Goal: Feedback & Contribution: Submit feedback/report problem

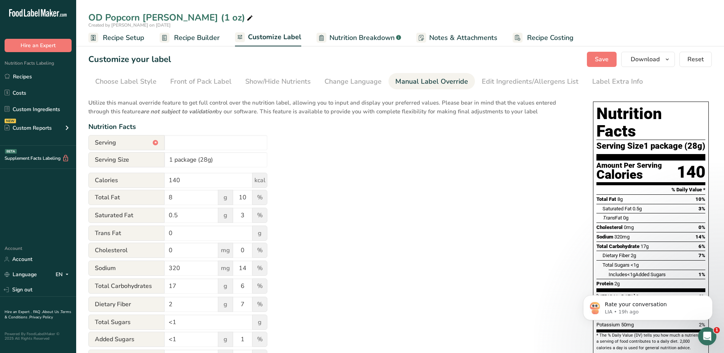
scroll to position [1, 0]
click at [24, 77] on link "Recipes" at bounding box center [38, 76] width 76 height 14
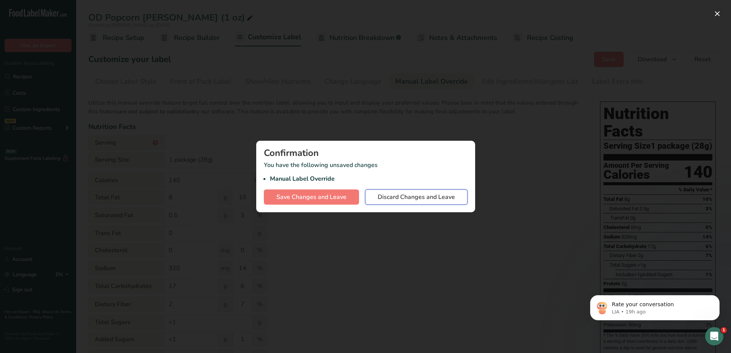
click at [418, 197] on span "Discard Changes and Leave" at bounding box center [416, 197] width 77 height 9
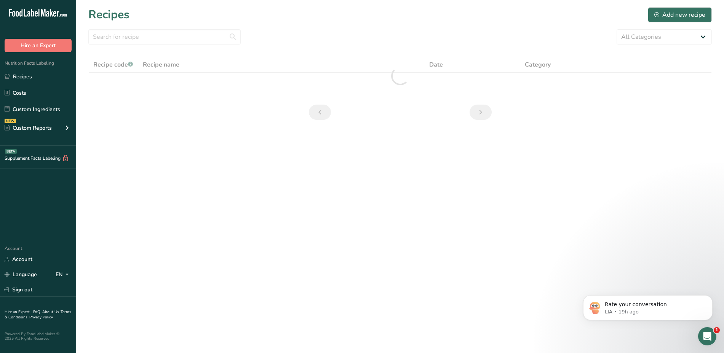
drag, startPoint x: 418, startPoint y: 197, endPoint x: 271, endPoint y: 150, distance: 154.3
click at [271, 150] on main "Recipes Add new recipe All Categories Baked Goods [GEOGRAPHIC_DATA] Confectione…" at bounding box center [362, 176] width 724 height 353
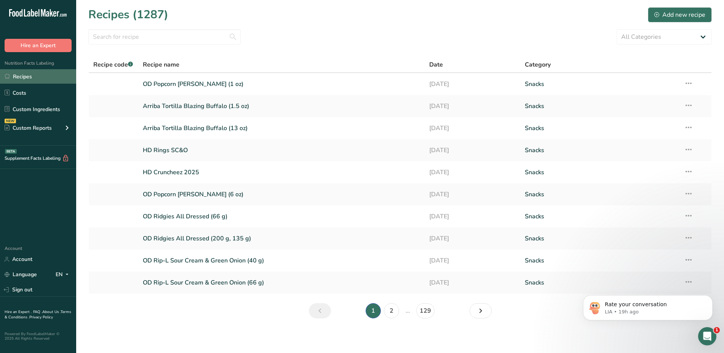
click at [32, 72] on link "Recipes" at bounding box center [38, 76] width 76 height 14
click at [177, 35] on input "text" at bounding box center [164, 36] width 152 height 15
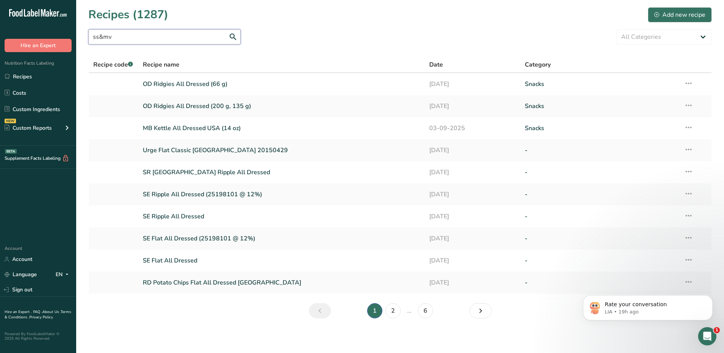
click at [232, 37] on input "ss&mv" at bounding box center [164, 36] width 152 height 15
drag, startPoint x: 120, startPoint y: 36, endPoint x: 71, endPoint y: 37, distance: 48.8
click at [71, 37] on div ".a-20{fill:#fff;} Hire an Expert Nutrition Facts Labeling Recipes Costs Custom …" at bounding box center [362, 177] width 724 height 355
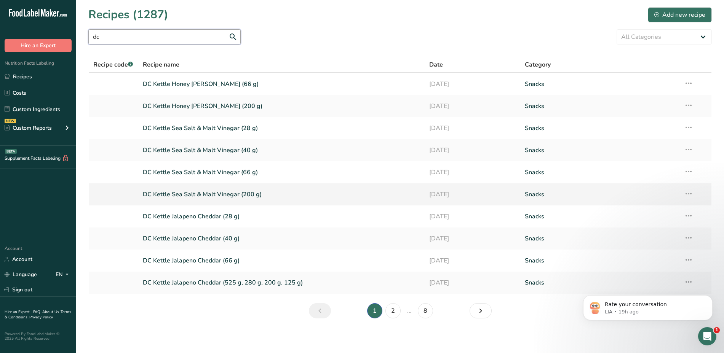
type input "dc"
click at [189, 192] on link "DC Kettle Sea Salt & Malt Vinegar (200 g)" at bounding box center [282, 195] width 278 height 16
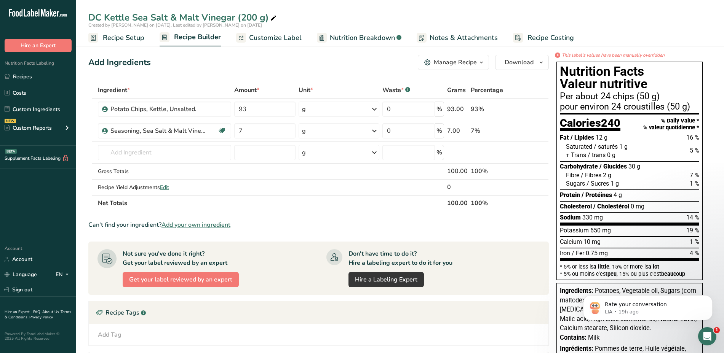
click at [286, 36] on span "Customize Label" at bounding box center [275, 38] width 53 height 10
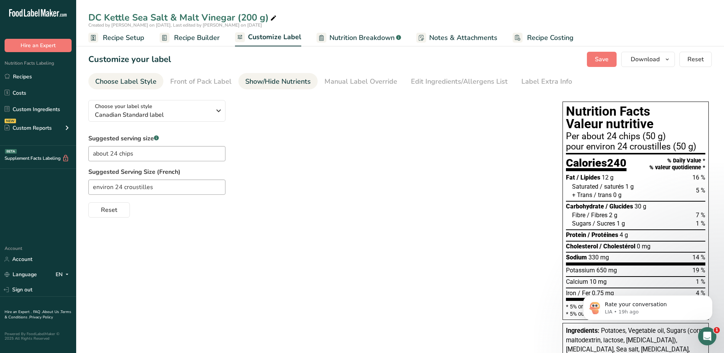
click at [267, 83] on div "Show/Hide Nutrients" at bounding box center [278, 82] width 66 height 10
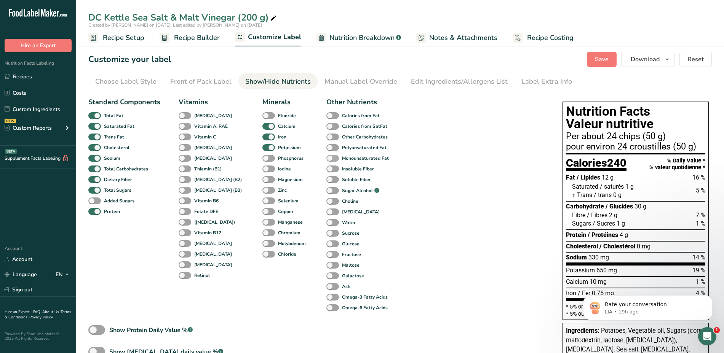
click at [326, 160] on span at bounding box center [332, 158] width 13 height 7
click at [326, 160] on input "Monounsaturated Fat" at bounding box center [328, 158] width 5 height 5
checkbox input "true"
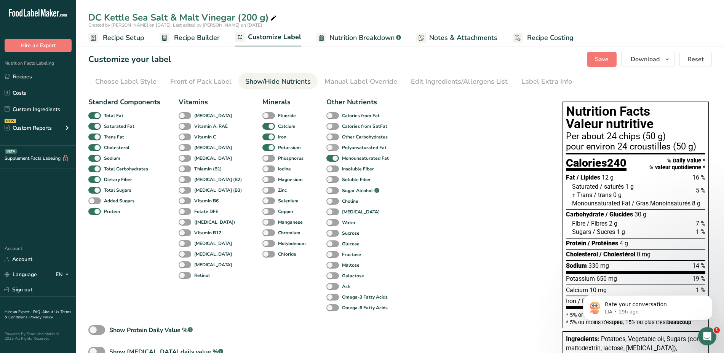
click at [326, 146] on span at bounding box center [332, 147] width 13 height 7
click at [326, 146] on input "Polyunsaturated Fat" at bounding box center [328, 147] width 5 height 5
checkbox input "true"
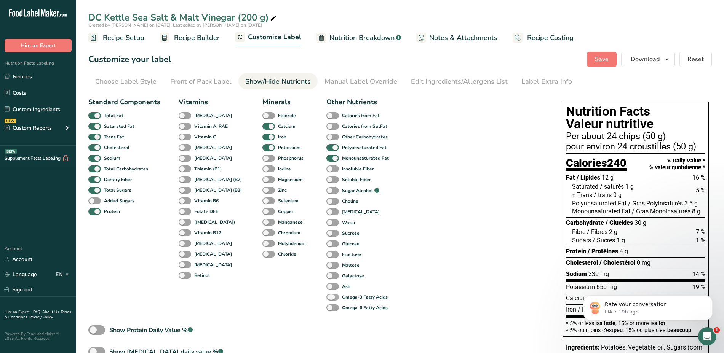
click at [326, 298] on span at bounding box center [332, 297] width 13 height 7
click at [326, 298] on input "Omega-3 Fatty Acids" at bounding box center [328, 297] width 5 height 5
checkbox input "true"
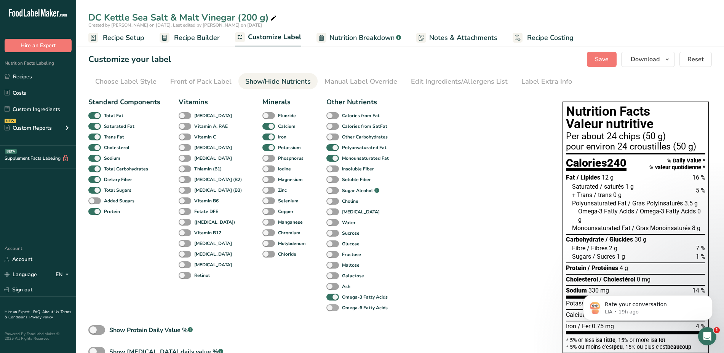
click at [326, 307] on span at bounding box center [332, 308] width 13 height 7
click at [326, 307] on input "Omega-6 Fatty Acids" at bounding box center [328, 307] width 5 height 5
checkbox input "true"
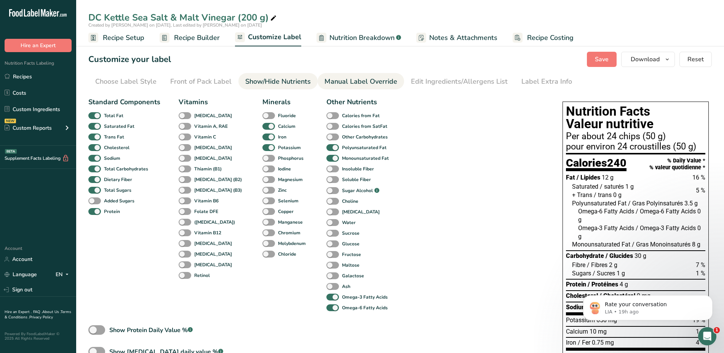
click at [371, 83] on div "Manual Label Override" at bounding box center [361, 82] width 73 height 10
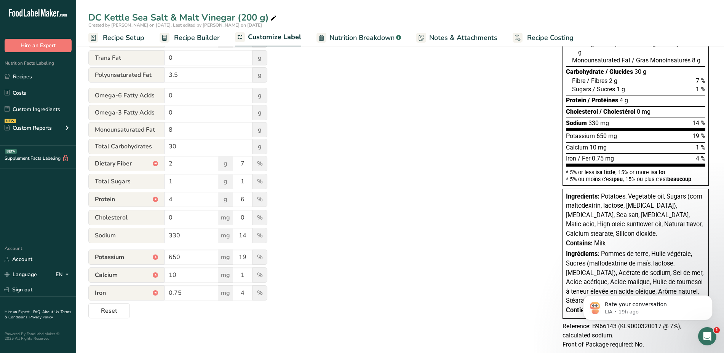
scroll to position [185, 0]
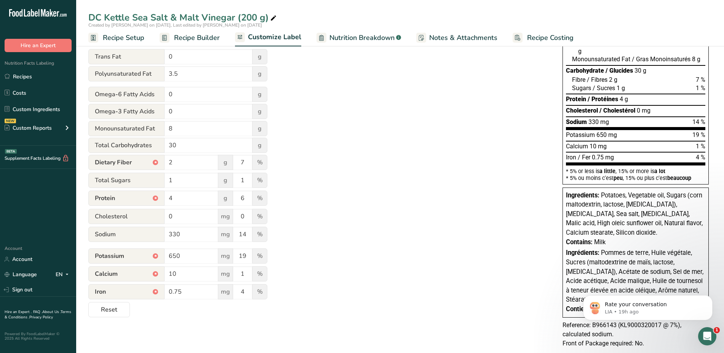
click at [136, 93] on span "Omega-6 Fatty Acids" at bounding box center [126, 94] width 76 height 15
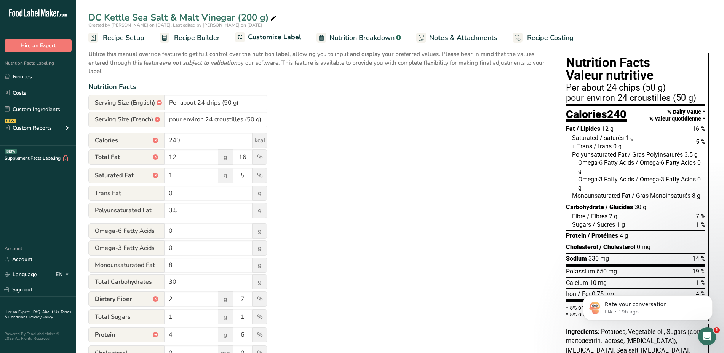
scroll to position [45, 0]
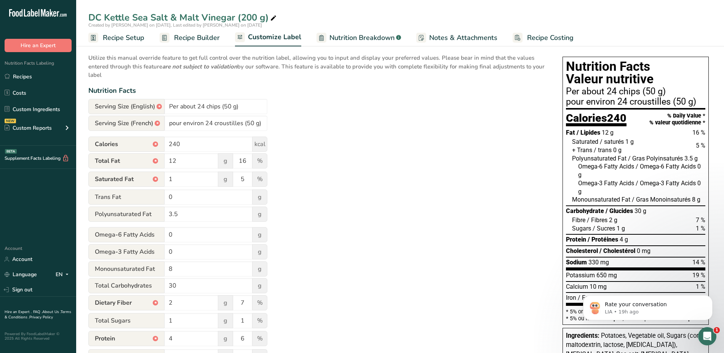
click at [180, 37] on span "Recipe Builder" at bounding box center [197, 38] width 46 height 10
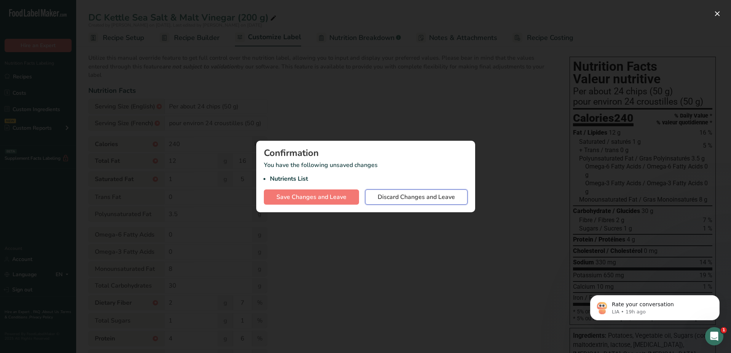
click at [406, 197] on span "Discard Changes and Leave" at bounding box center [416, 197] width 77 height 9
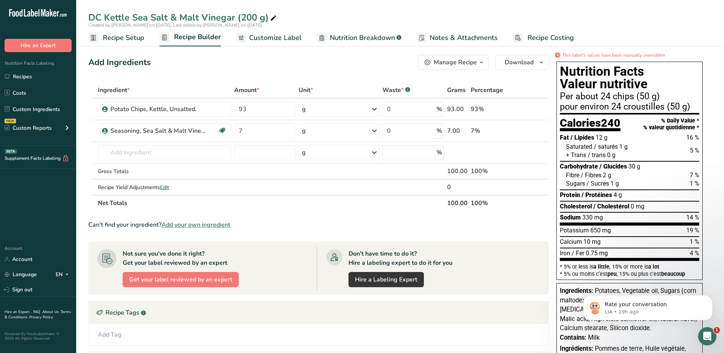
click at [264, 40] on span "Customize Label" at bounding box center [275, 38] width 53 height 10
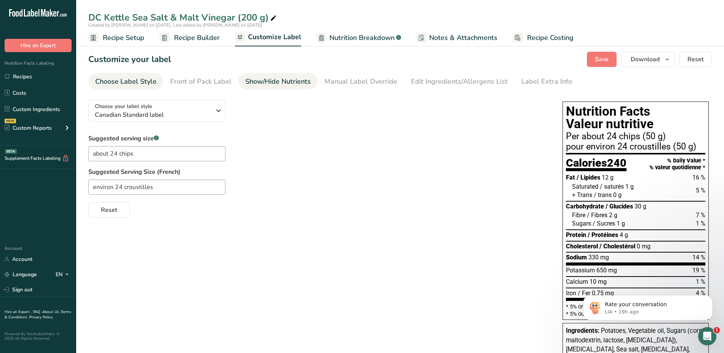
click at [274, 80] on div "Show/Hide Nutrients" at bounding box center [278, 82] width 66 height 10
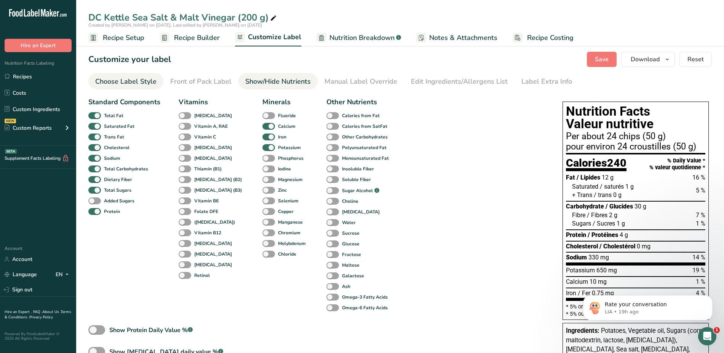
click at [155, 77] on div "Choose Label Style" at bounding box center [125, 82] width 61 height 10
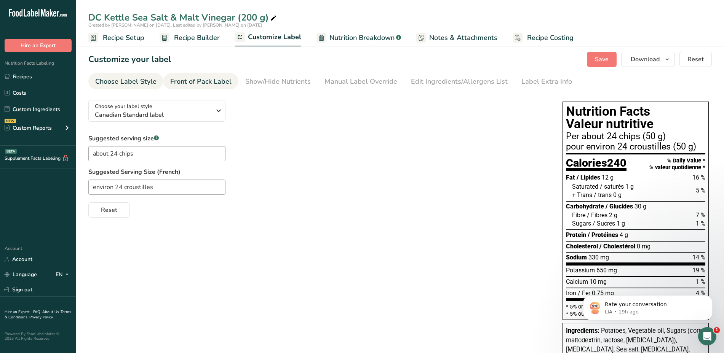
click at [195, 85] on div "Front of Pack Label" at bounding box center [200, 82] width 61 height 10
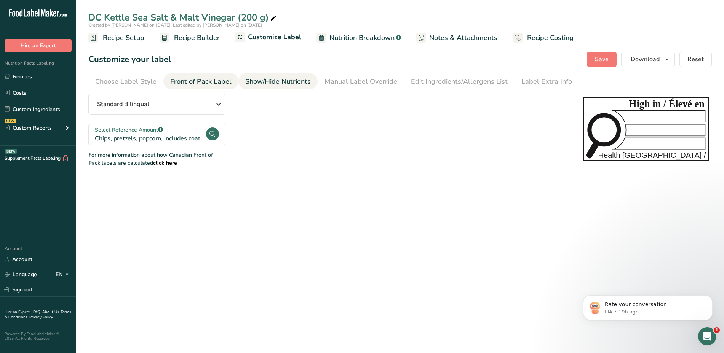
click at [260, 77] on div "Show/Hide Nutrients" at bounding box center [278, 82] width 66 height 10
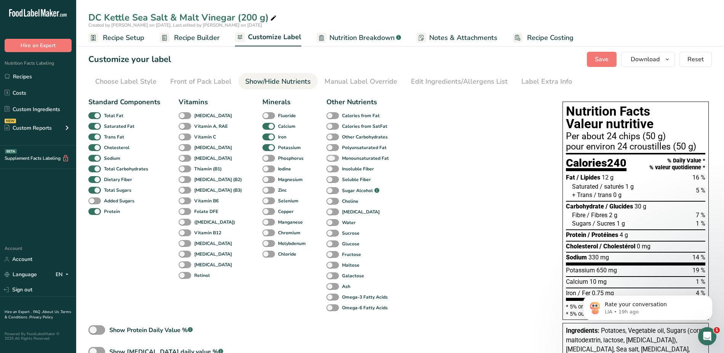
click at [326, 157] on span at bounding box center [332, 158] width 13 height 7
click at [326, 157] on input "Monounsaturated Fat" at bounding box center [328, 158] width 5 height 5
checkbox input "true"
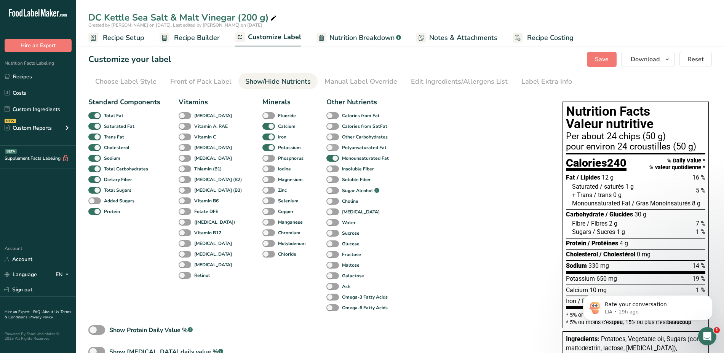
click at [326, 148] on span at bounding box center [332, 147] width 13 height 7
click at [326, 148] on input "Polyunsaturated Fat" at bounding box center [328, 147] width 5 height 5
checkbox input "true"
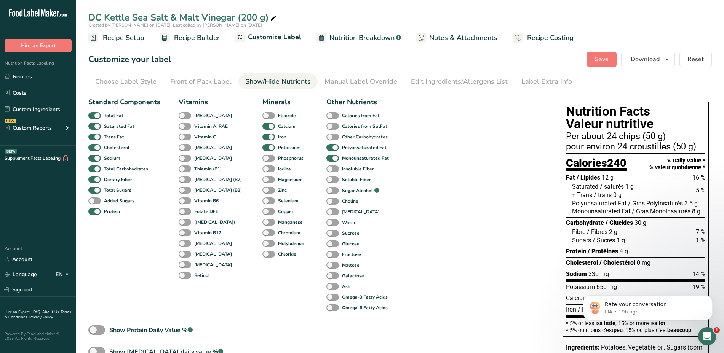
click at [526, 168] on div "Standard Components Total Fat Saturated Fat Trans Fat [MEDICAL_DATA] Sodium Tot…" at bounding box center [317, 248] width 459 height 309
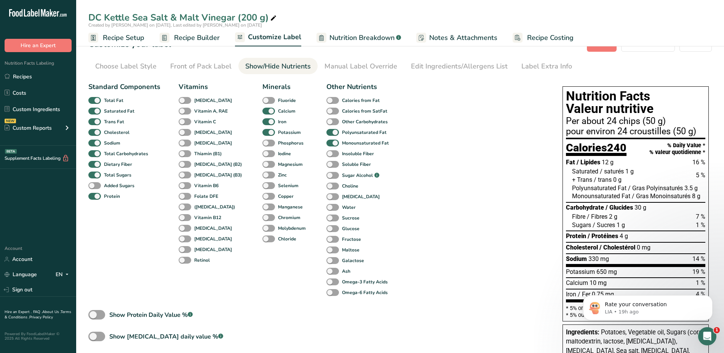
scroll to position [14, 0]
click at [326, 285] on span at bounding box center [332, 283] width 13 height 7
click at [326, 285] on input "Omega-3 Fatty Acids" at bounding box center [328, 282] width 5 height 5
checkbox input "true"
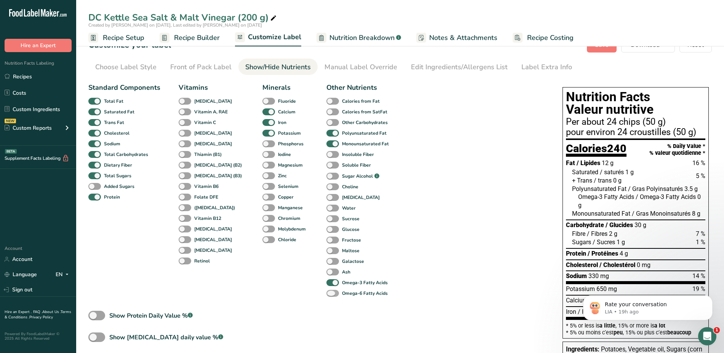
click at [326, 292] on span at bounding box center [332, 293] width 13 height 7
click at [326, 292] on input "Omega-6 Fatty Acids" at bounding box center [328, 293] width 5 height 5
checkbox input "true"
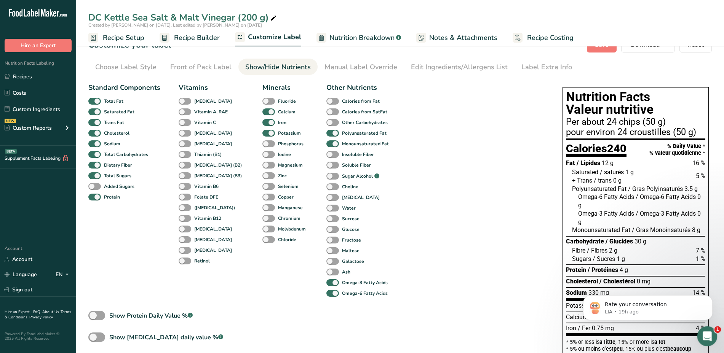
click at [707, 338] on icon "Open Intercom Messenger" at bounding box center [706, 335] width 13 height 13
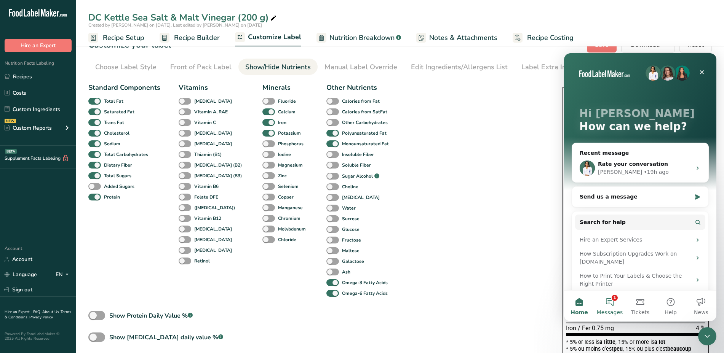
click at [608, 304] on button "1 Messages" at bounding box center [610, 306] width 30 height 30
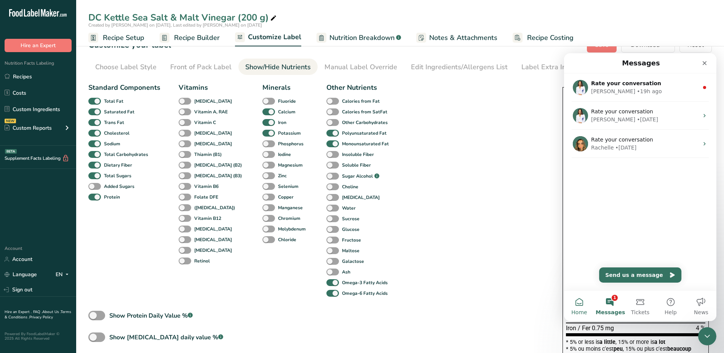
click at [583, 300] on button "Home" at bounding box center [579, 306] width 30 height 30
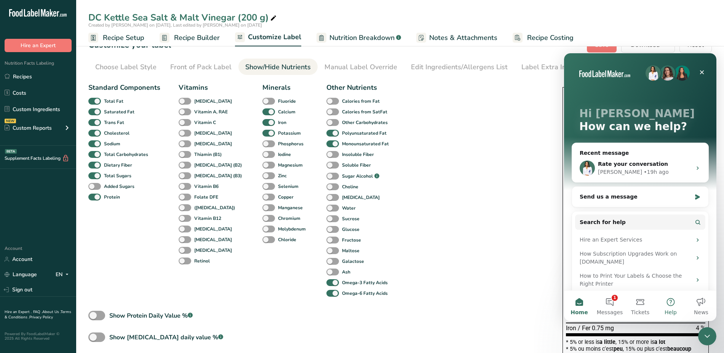
click at [669, 299] on button "Help" at bounding box center [670, 306] width 30 height 30
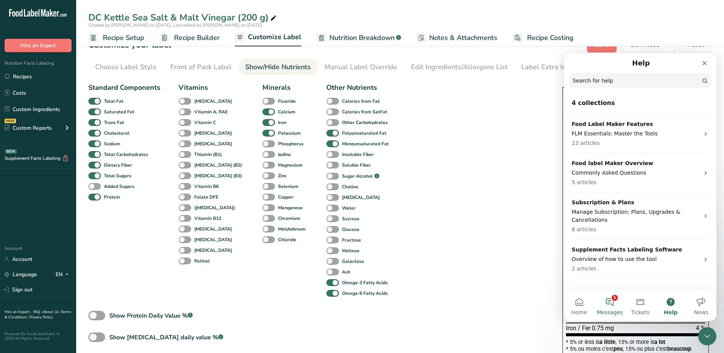
click at [610, 302] on button "1 Messages" at bounding box center [610, 306] width 30 height 30
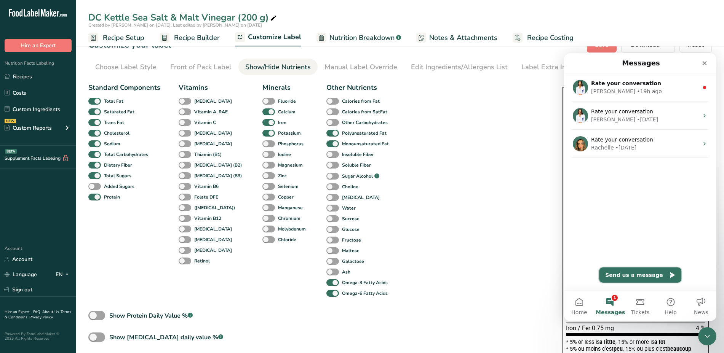
click at [643, 275] on button "Send us a message" at bounding box center [640, 275] width 82 height 15
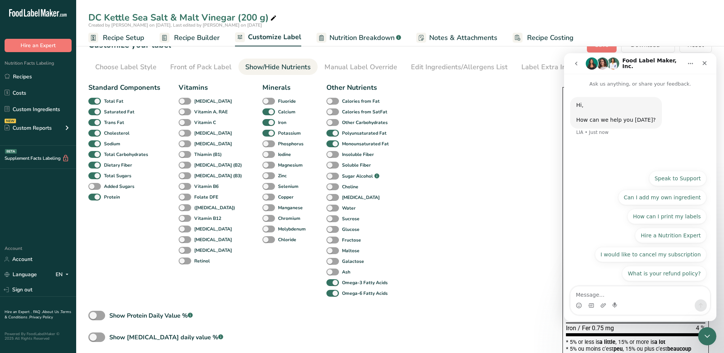
click at [627, 287] on textarea "Message…" at bounding box center [640, 293] width 139 height 13
type textarea "T"
type textarea "W"
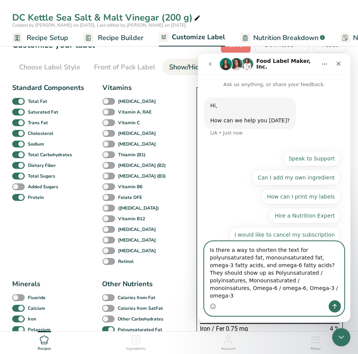
click at [280, 279] on textarea "Is there a way to shorten the text for polyunsaturated fat, monounsaturated fat…" at bounding box center [274, 270] width 139 height 59
paste textarea "é"
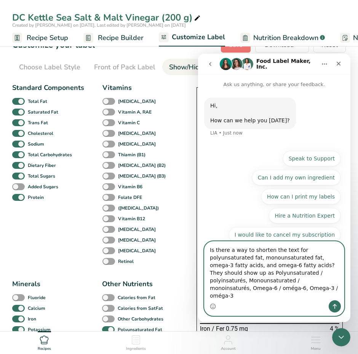
click at [243, 296] on textarea "Is there a way to shorten the text for polyunsaturated fat, monounsaturated fat…" at bounding box center [274, 270] width 139 height 59
click at [256, 272] on textarea "Is there a way to shorten the text for polyunsaturated fat, monounsaturated fat…" at bounding box center [274, 270] width 139 height 59
type textarea "Is there a way to shorten the text for polyunsaturated fat, monounsaturated fat…"
click at [271, 297] on textarea "Is there a way to shorten the text for polyunsaturated fat, monounsaturated fat…" at bounding box center [274, 270] width 139 height 59
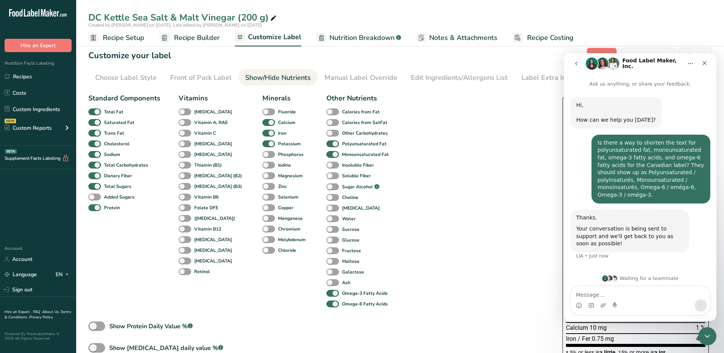
scroll to position [3, 0]
drag, startPoint x: 731, startPoint y: 73, endPoint x: 142, endPoint y: 13, distance: 591.9
